Goal: Transaction & Acquisition: Obtain resource

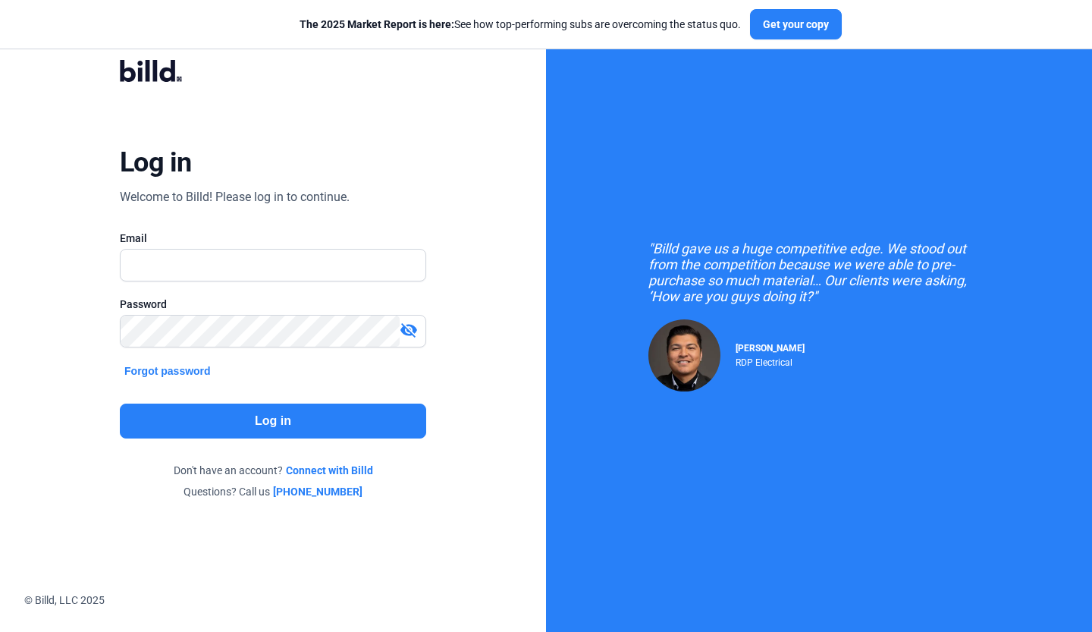
type input "[PERSON_NAME][EMAIL_ADDRESS][DOMAIN_NAME]"
click at [274, 419] on button "Log in" at bounding box center [273, 420] width 306 height 35
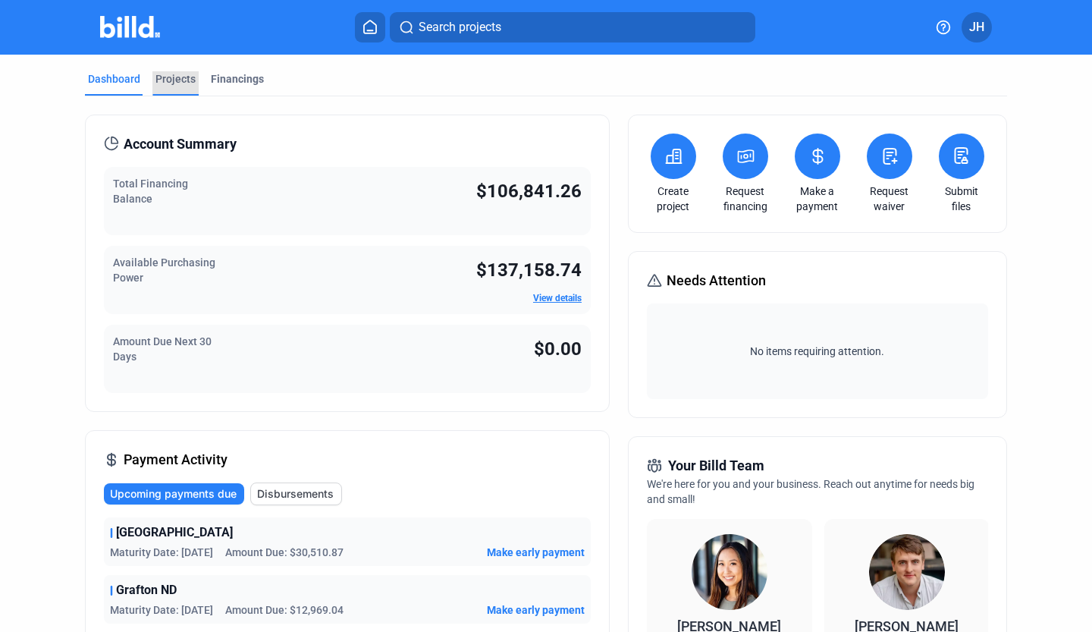
click at [162, 74] on div "Projects" at bounding box center [175, 78] width 40 height 15
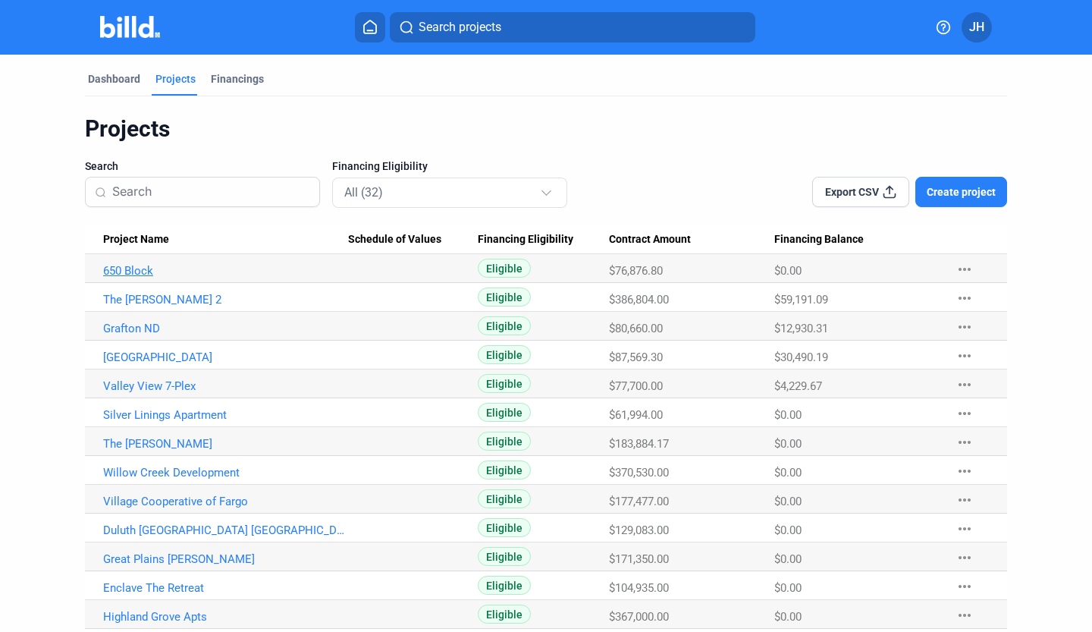
click at [155, 265] on link "650 Block" at bounding box center [225, 271] width 245 height 14
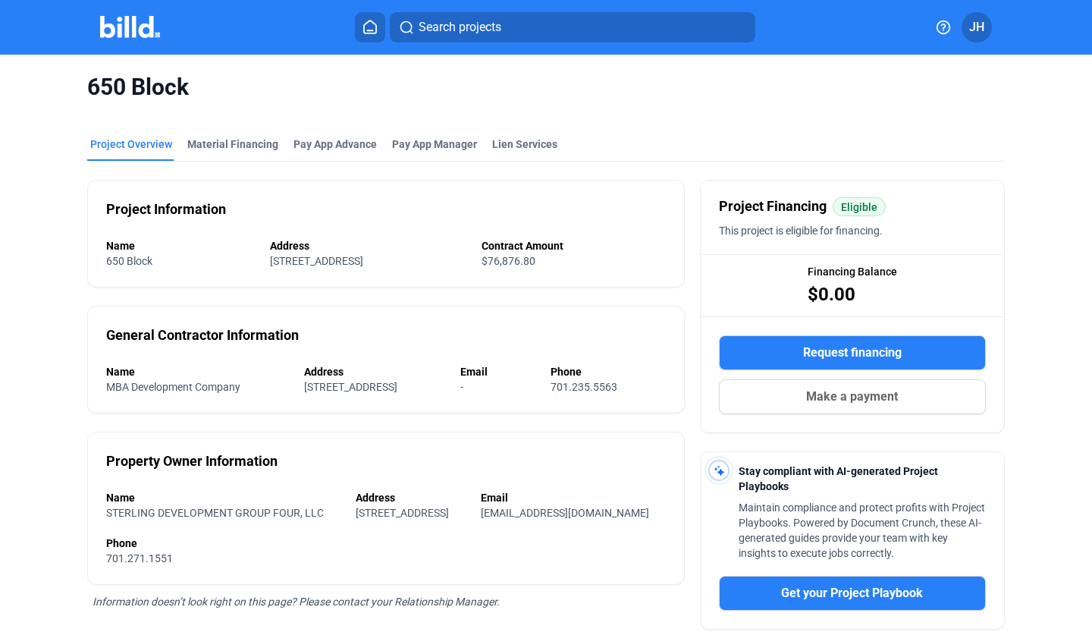
click at [820, 345] on span "Request financing" at bounding box center [852, 352] width 99 height 18
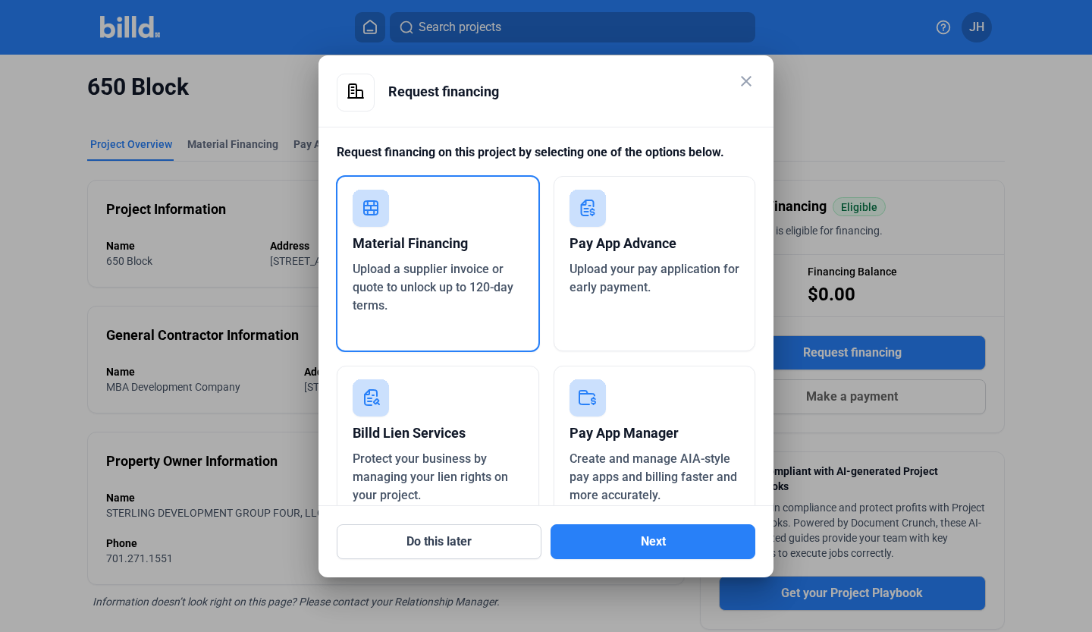
click at [434, 238] on div "Material Financing" at bounding box center [438, 243] width 171 height 33
click at [635, 547] on button "Next" at bounding box center [652, 541] width 205 height 35
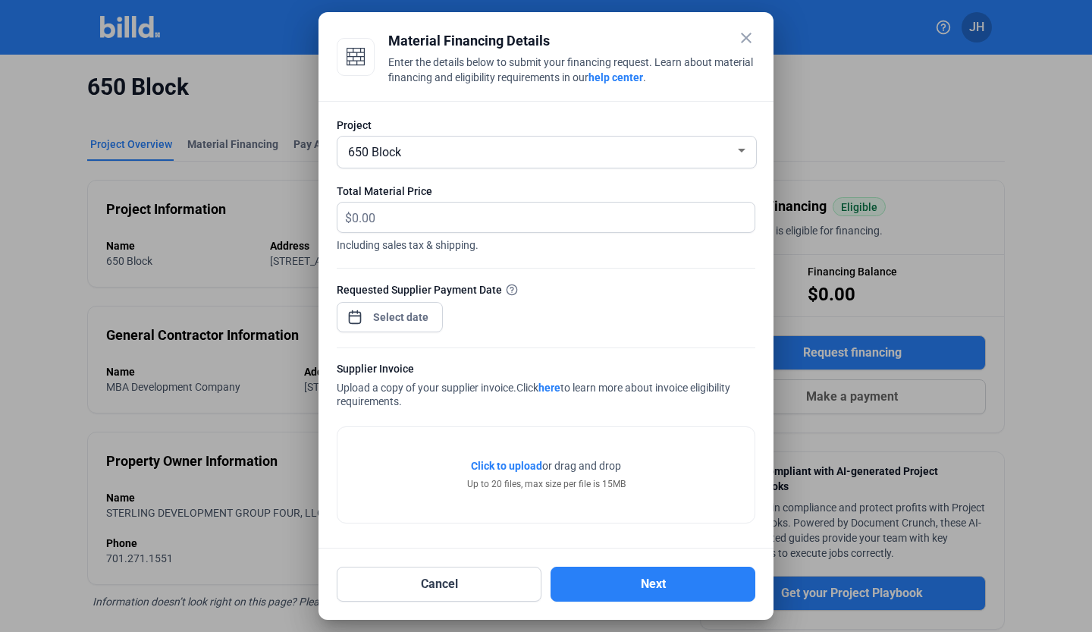
click at [450, 234] on span "Including sales tax & shipping." at bounding box center [546, 243] width 419 height 20
drag, startPoint x: 450, startPoint y: 234, endPoint x: 421, endPoint y: 210, distance: 37.8
click at [421, 210] on div "$ Including sales tax & shipping." at bounding box center [546, 227] width 419 height 51
click at [421, 210] on input "text" at bounding box center [544, 217] width 385 height 30
type input "26,777.17"
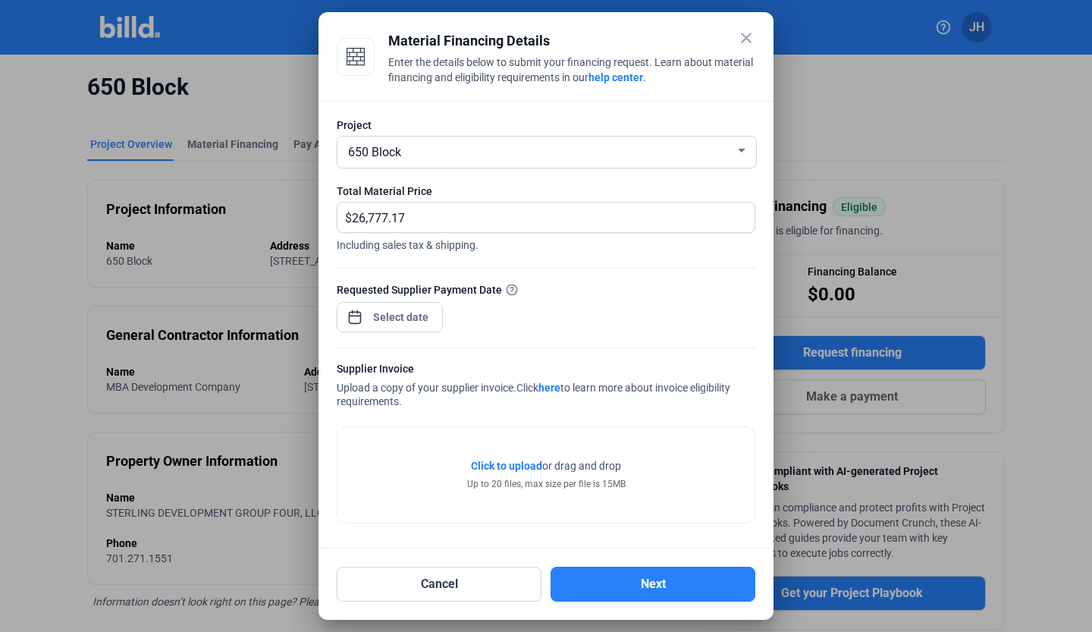
click at [402, 331] on div at bounding box center [390, 315] width 106 height 33
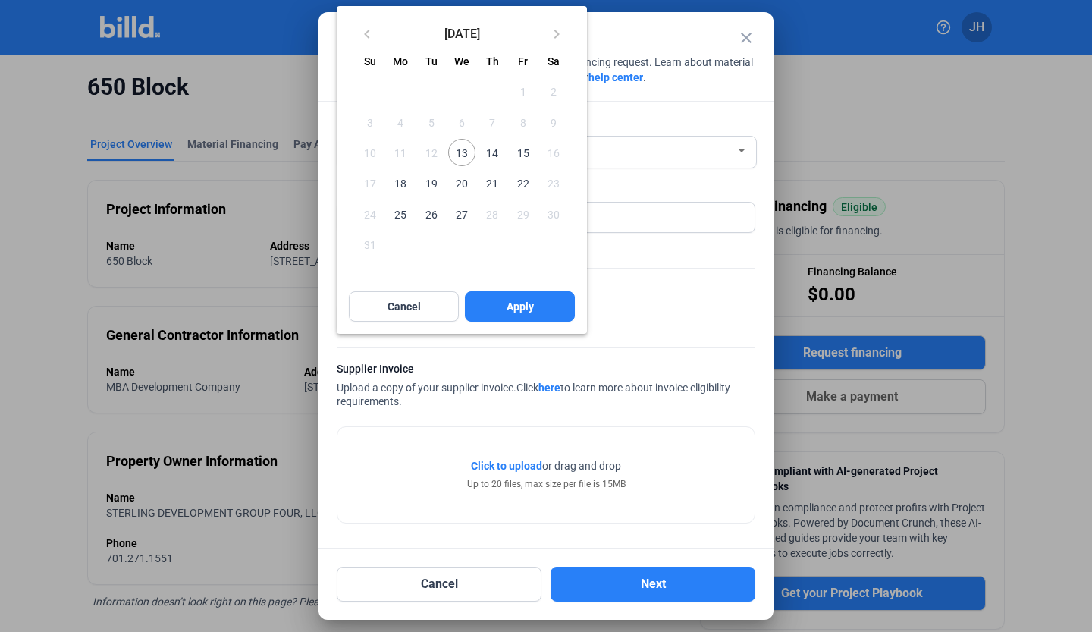
click at [463, 155] on span "13" at bounding box center [461, 152] width 27 height 27
click at [525, 315] on button "Apply" at bounding box center [520, 306] width 110 height 30
type input "[DATE]"
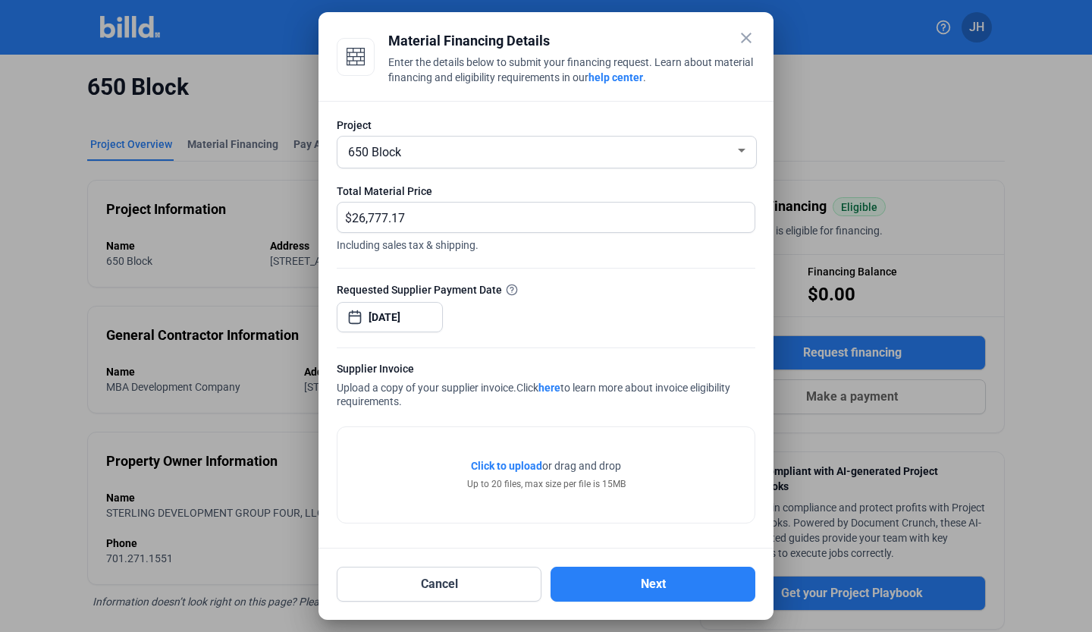
click at [517, 463] on span "Click to upload" at bounding box center [506, 465] width 71 height 12
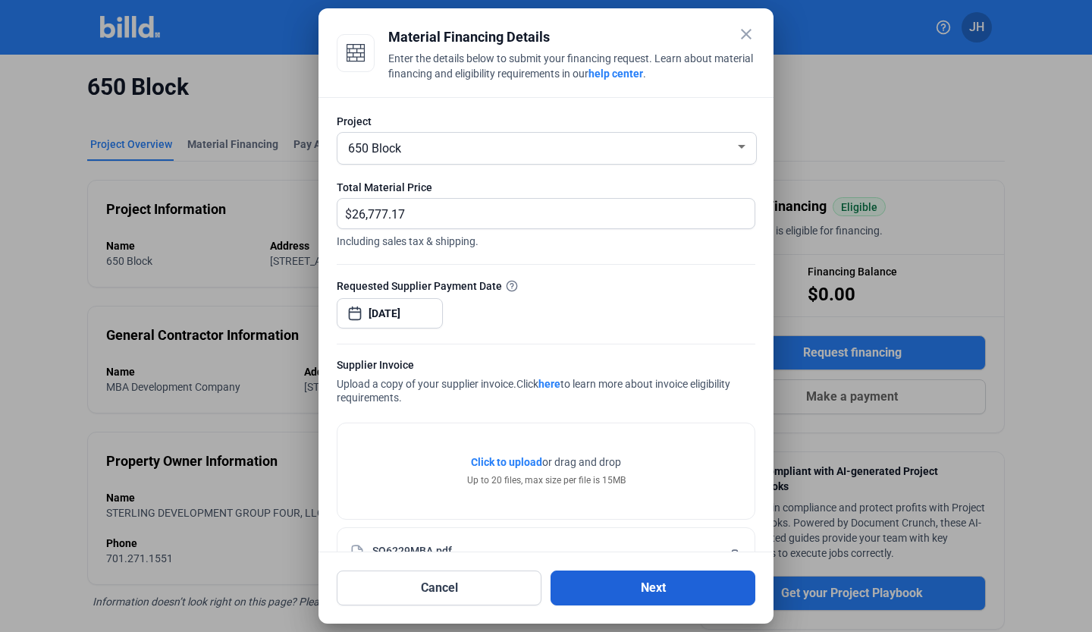
click at [648, 583] on button "Next" at bounding box center [652, 587] width 205 height 35
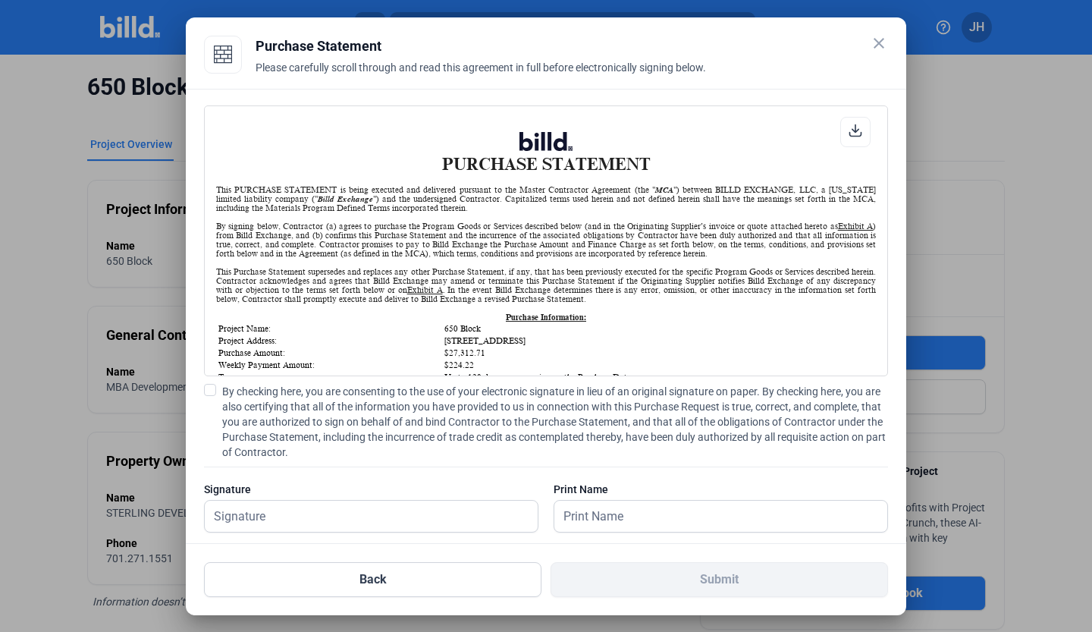
scroll to position [1, 0]
click at [207, 386] on span at bounding box center [210, 390] width 12 height 12
click at [0, 0] on input "By checking here, you are consenting to the use of your electronic signature in…" at bounding box center [0, 0] width 0 height 0
click at [341, 510] on input "text" at bounding box center [363, 515] width 316 height 31
click at [720, 508] on input "text" at bounding box center [712, 515] width 316 height 31
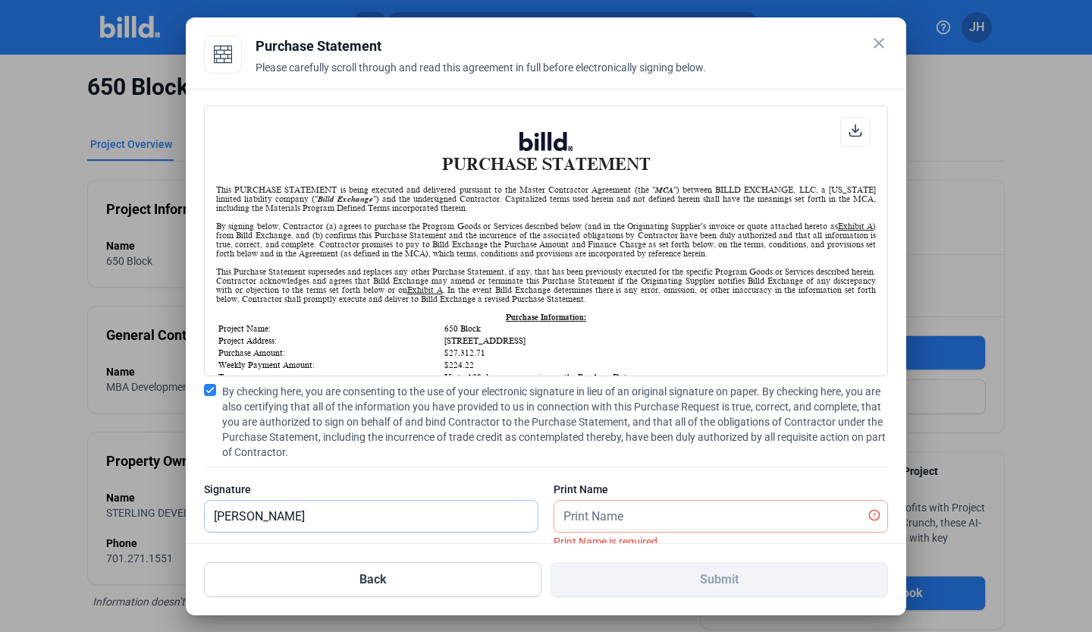
click at [337, 509] on input "[PERSON_NAME]" at bounding box center [371, 515] width 333 height 31
type input "j"
type input "[PERSON_NAME]"
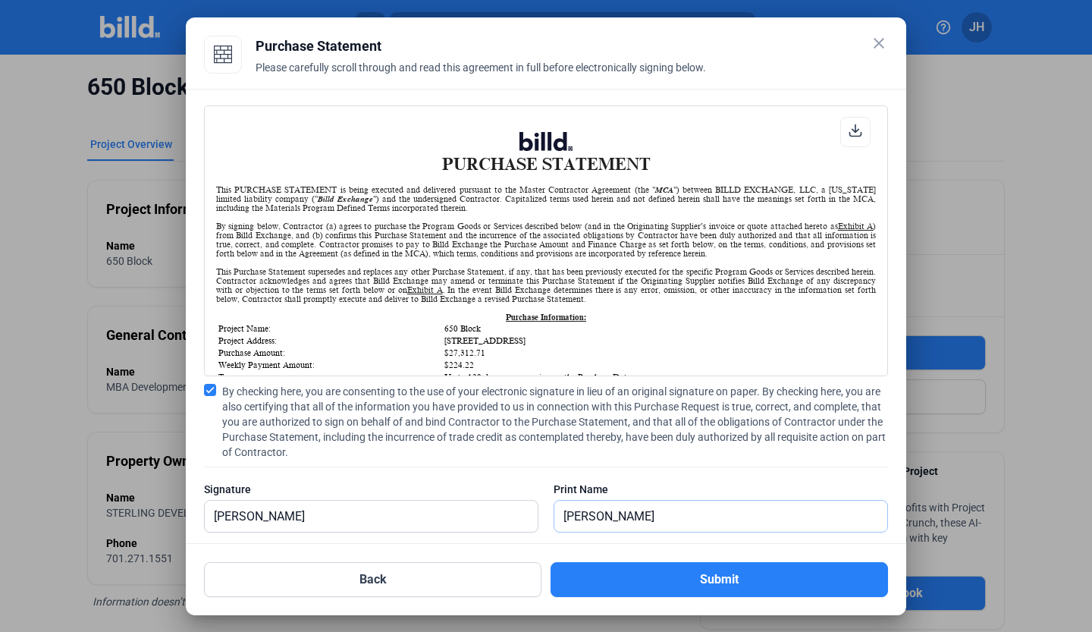
type input "[PERSON_NAME]"
click at [541, 425] on span "By checking here, you are consenting to the use of your electronic signature in…" at bounding box center [555, 422] width 666 height 76
click at [0, 0] on input "By checking here, you are consenting to the use of your electronic signature in…" at bounding box center [0, 0] width 0 height 0
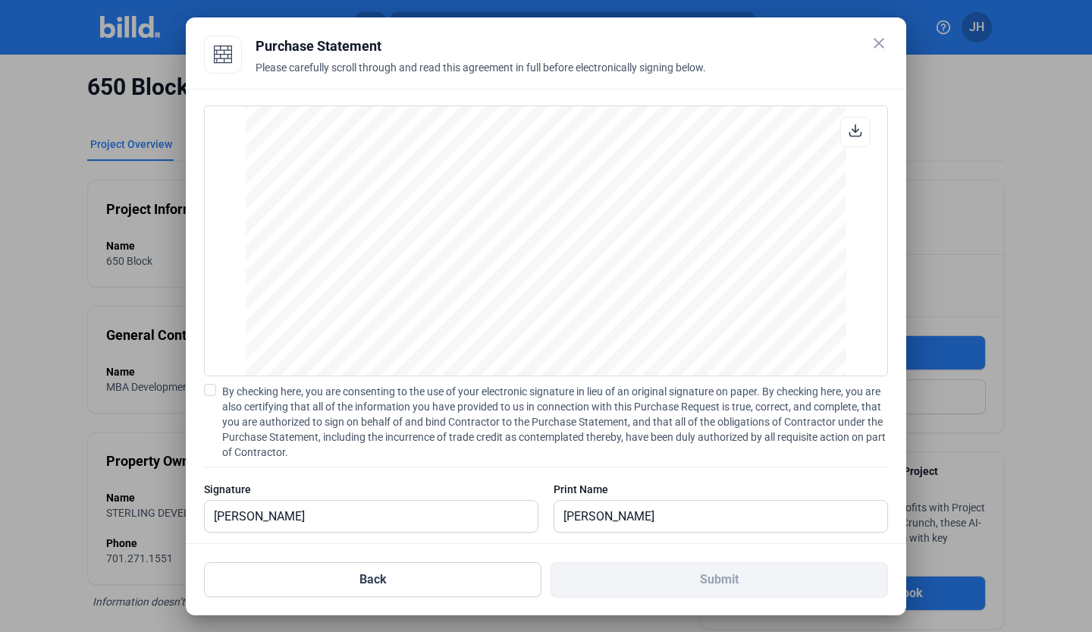
scroll to position [1342, 0]
click at [213, 389] on span at bounding box center [210, 390] width 12 height 12
click at [0, 0] on input "By checking here, you are consenting to the use of your electronic signature in…" at bounding box center [0, 0] width 0 height 0
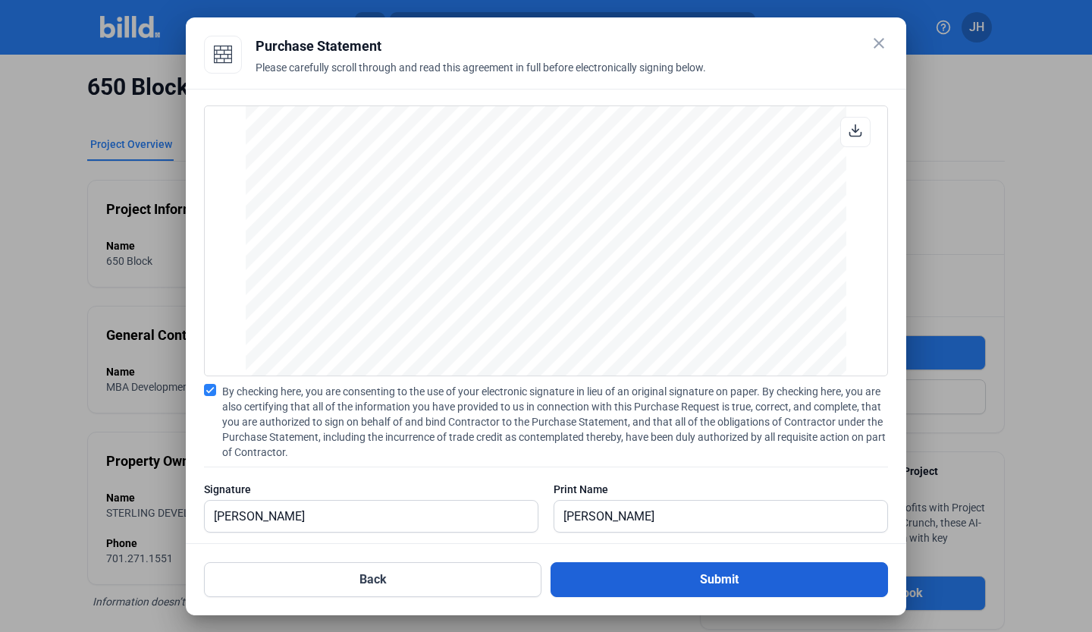
click at [705, 582] on button "Submit" at bounding box center [718, 579] width 337 height 35
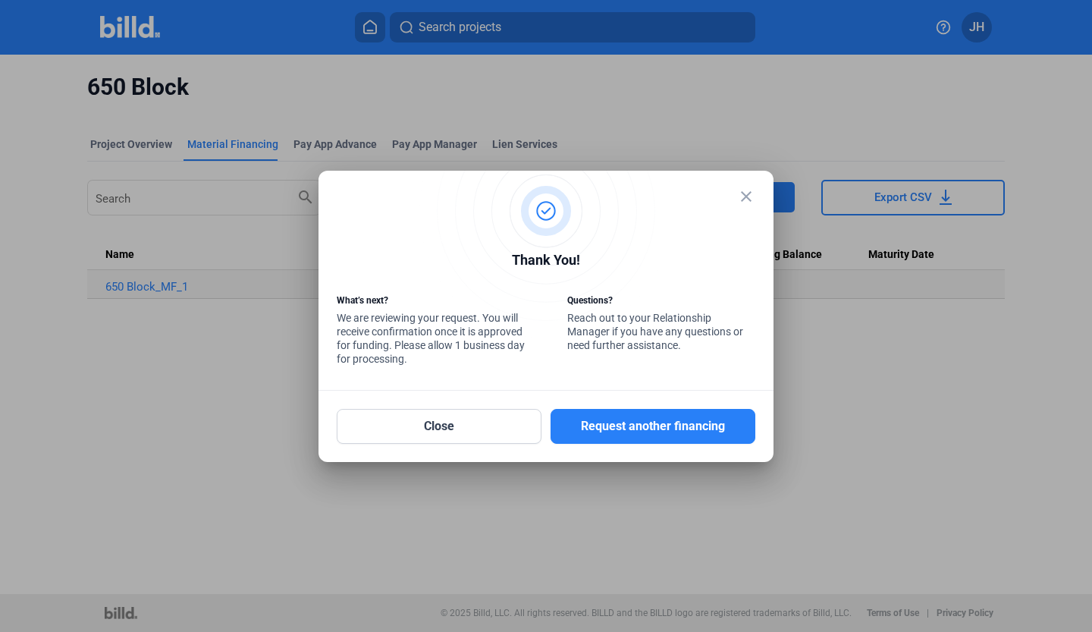
click at [748, 195] on mat-icon "close" at bounding box center [746, 196] width 18 height 18
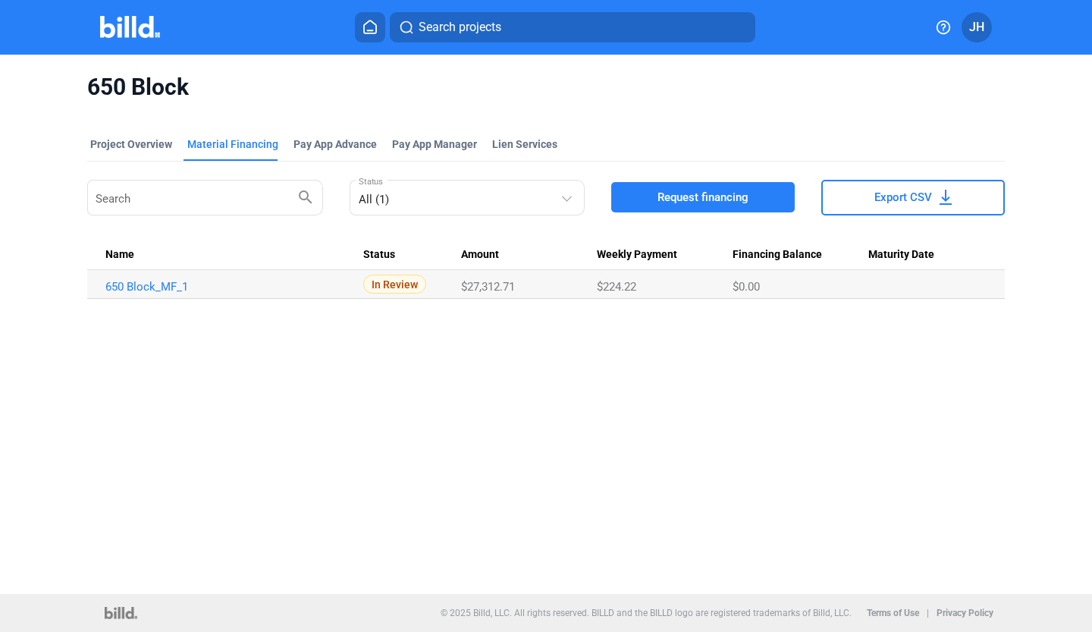
click at [365, 27] on icon at bounding box center [369, 27] width 15 height 14
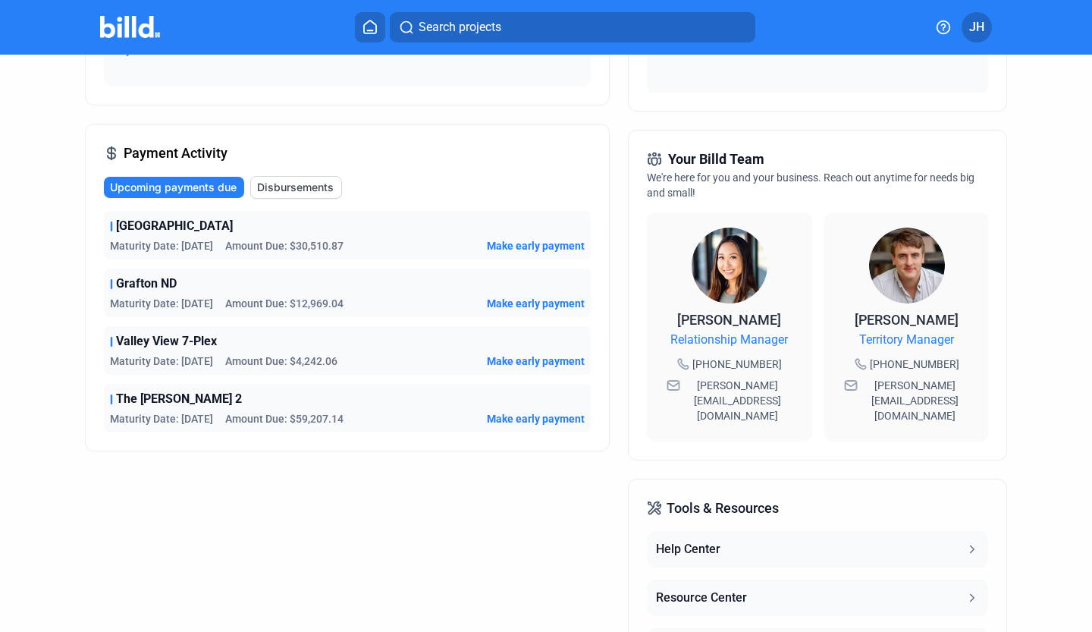
scroll to position [307, 0]
drag, startPoint x: 946, startPoint y: 379, endPoint x: 861, endPoint y: 390, distance: 85.6
click at [861, 390] on div "[PERSON_NAME][EMAIL_ADDRESS][DOMAIN_NAME]" at bounding box center [906, 400] width 135 height 52
copy span "[PERSON_NAME][EMAIL_ADDRESS][DOMAIN_NAME]"
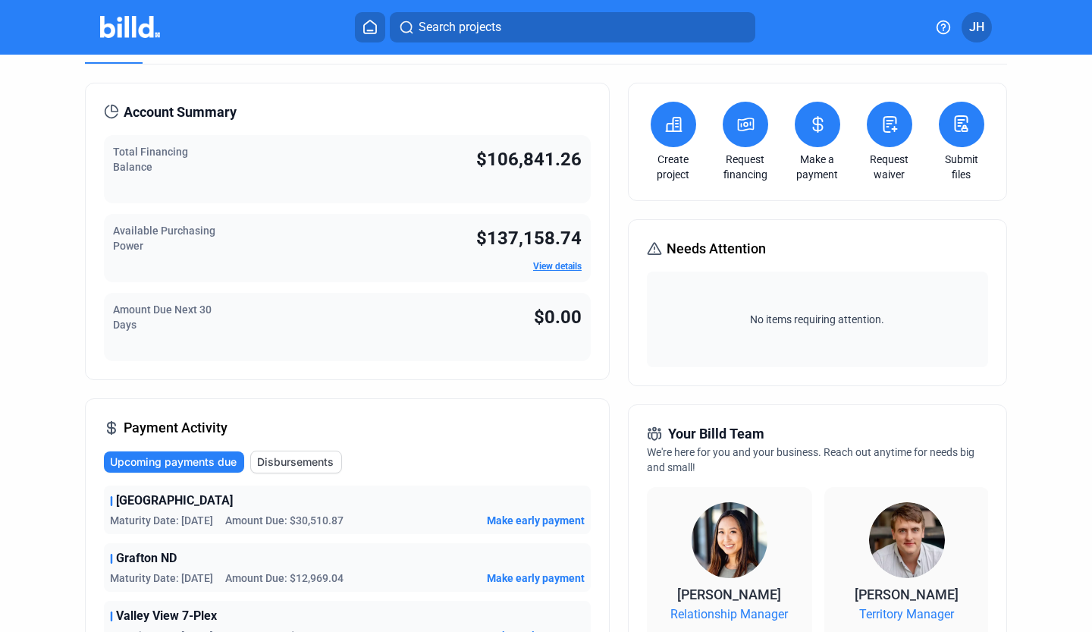
scroll to position [0, 0]
